Goal: Task Accomplishment & Management: Manage account settings

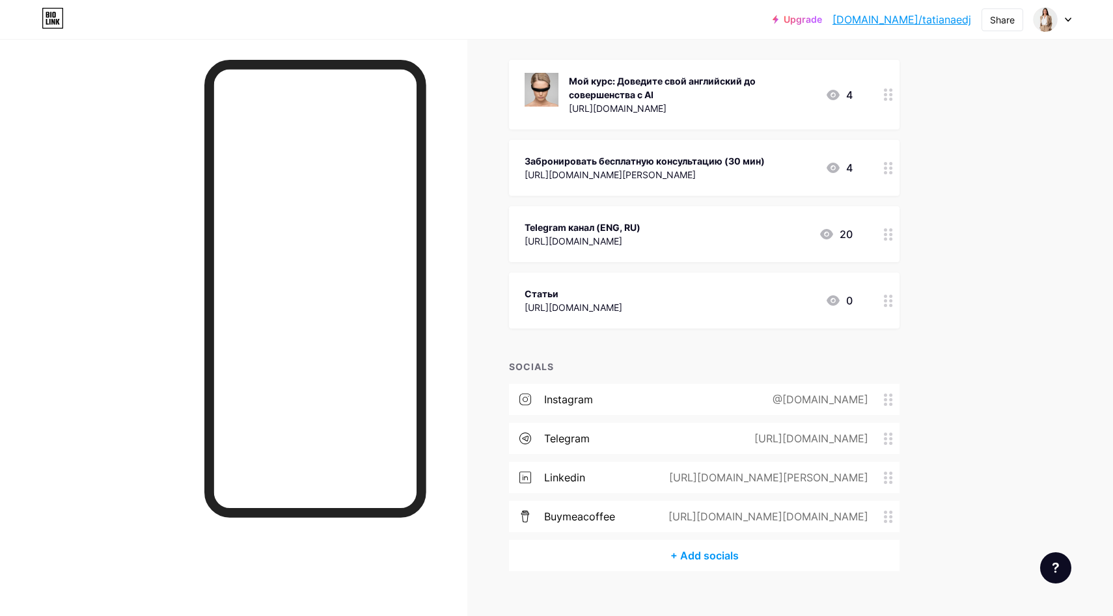
scroll to position [165, 0]
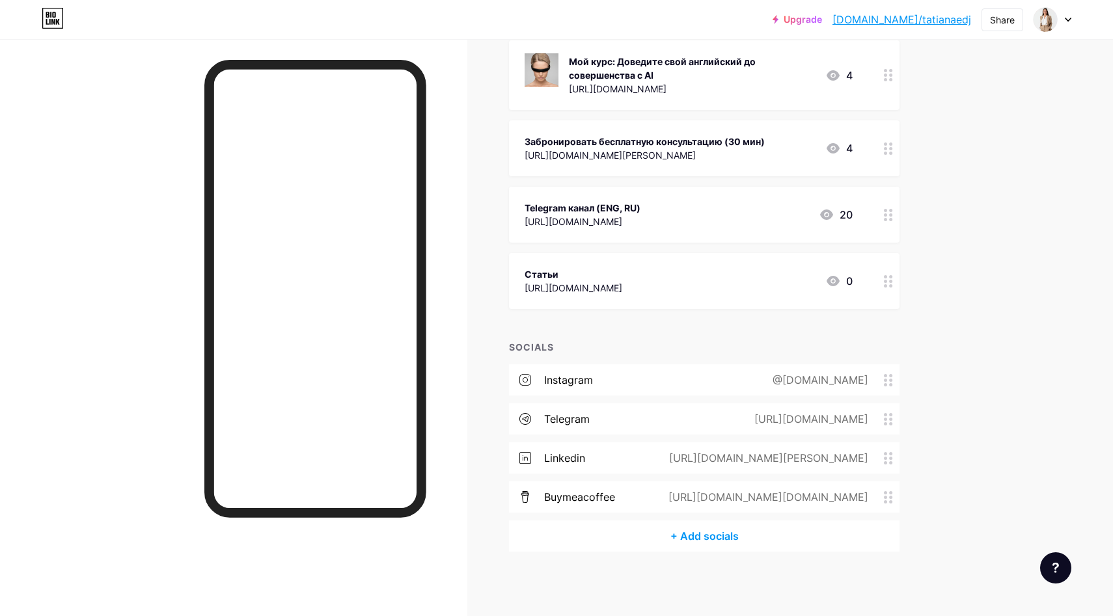
click at [773, 276] on div "Статьи [URL][DOMAIN_NAME] 0" at bounding box center [689, 281] width 328 height 30
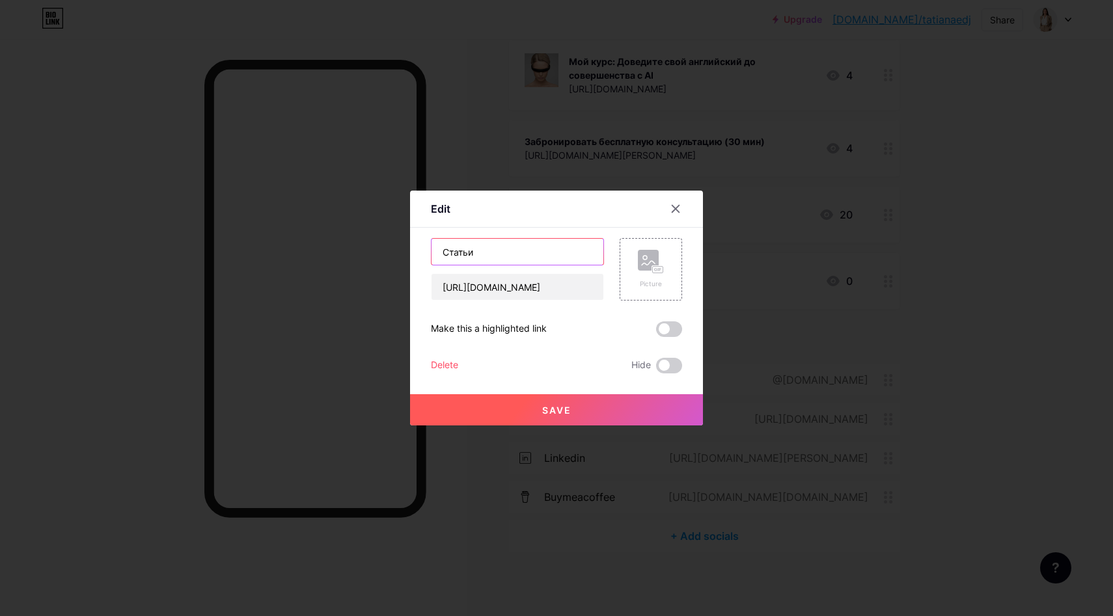
click at [553, 243] on input "Статьи" at bounding box center [518, 252] width 172 height 26
click at [547, 251] on input "Статьи" at bounding box center [518, 252] width 172 height 26
drag, startPoint x: 539, startPoint y: 253, endPoint x: 496, endPoint y: 253, distance: 43.0
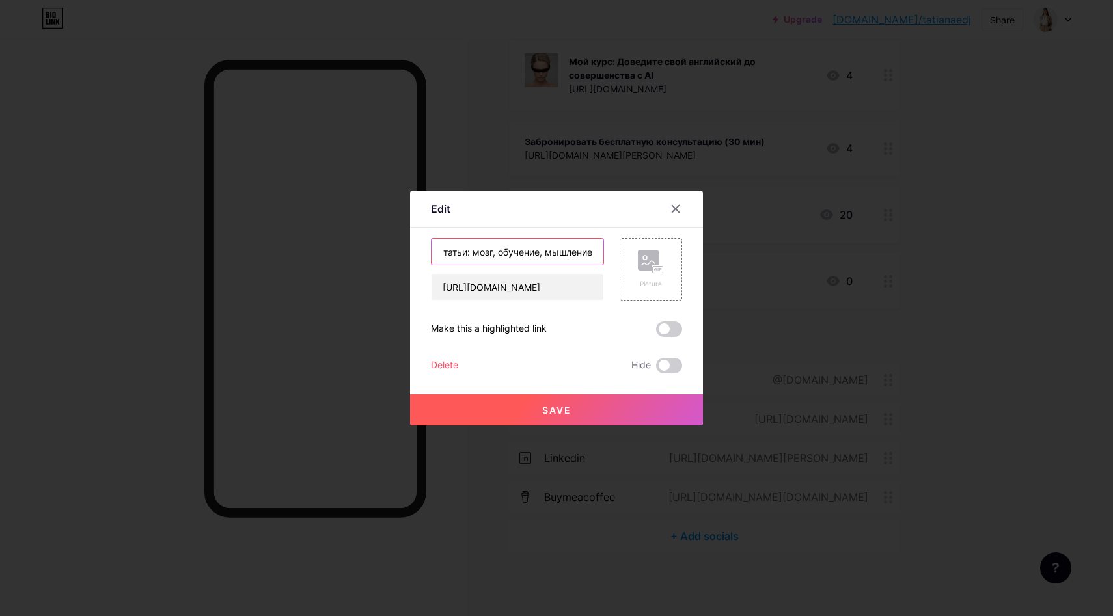
click at [496, 253] on input "Статьи: мозг, обучение, мышление" at bounding box center [518, 252] width 172 height 26
click at [551, 257] on input "Статьи: мозг, мышление" at bounding box center [518, 252] width 172 height 26
click at [571, 249] on input "Статьи: мозг, мышление, язык" at bounding box center [518, 252] width 172 height 26
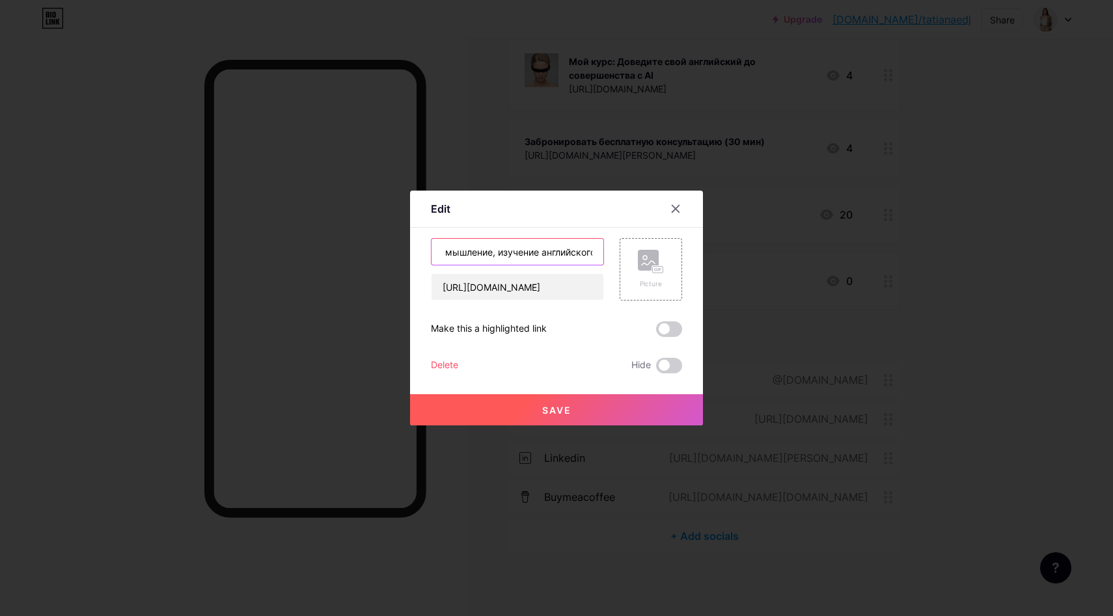
scroll to position [0, 64]
type input "Статьи: мозг, мышление, изучение английского"
click at [531, 423] on button "Save" at bounding box center [556, 409] width 293 height 31
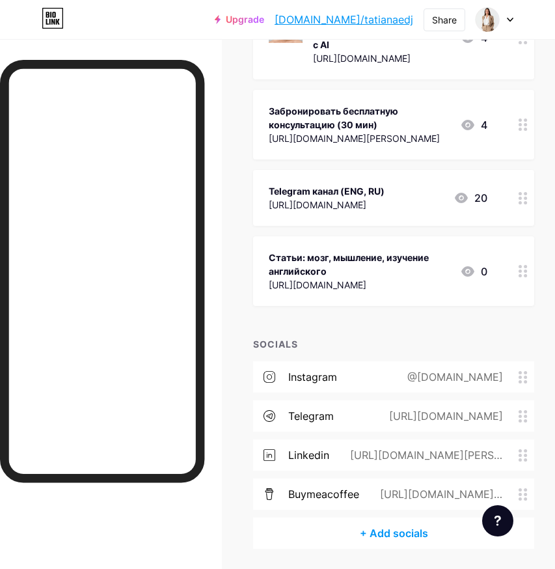
scroll to position [253, 0]
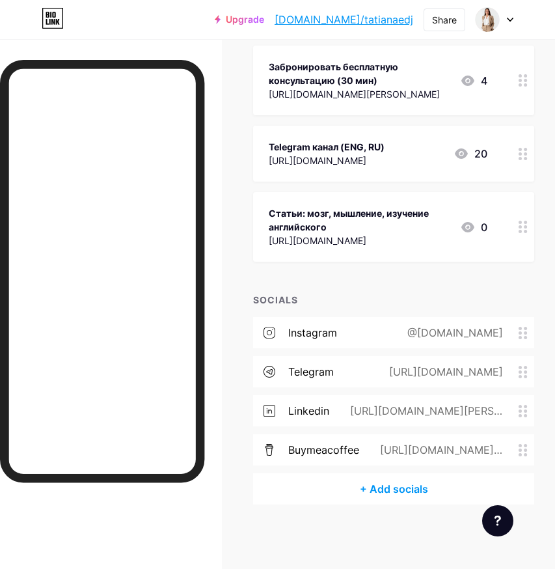
click at [520, 453] on circle at bounding box center [520, 454] width 3 height 3
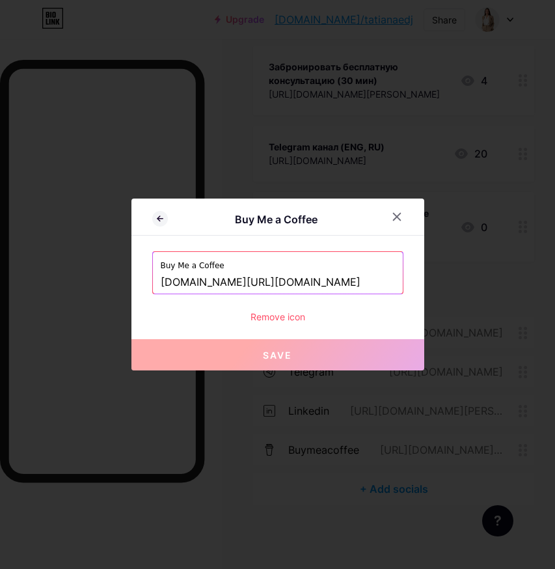
click at [294, 315] on div "Remove icon" at bounding box center [277, 317] width 251 height 14
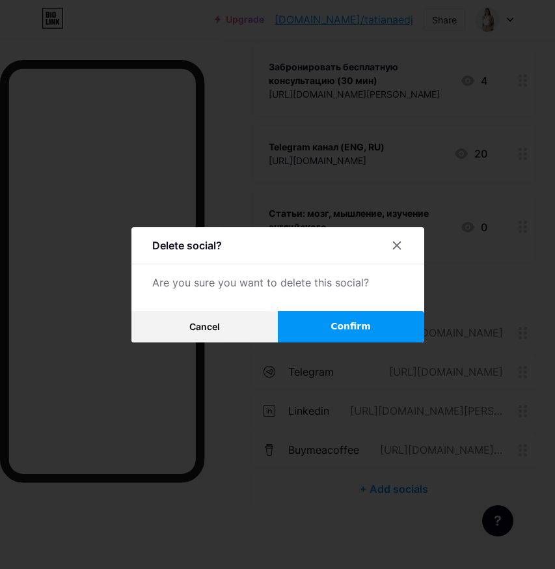
click at [316, 325] on button "Confirm" at bounding box center [351, 326] width 146 height 31
